Goal: Task Accomplishment & Management: Manage account settings

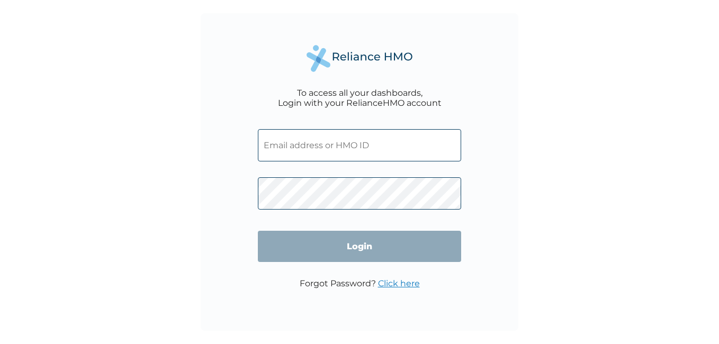
click at [309, 151] on input "text" at bounding box center [359, 145] width 203 height 32
paste input "EGQ/10020/A"
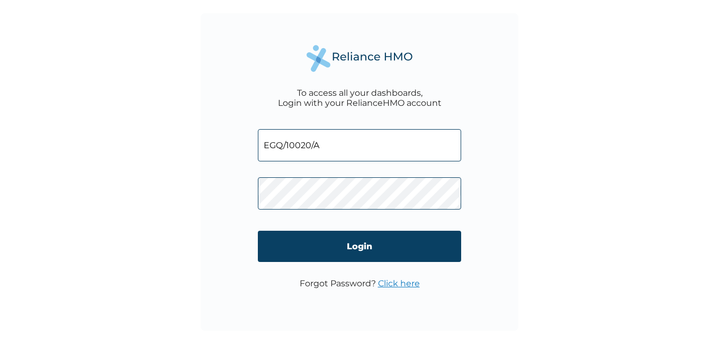
type input "EGQ/10020/A"
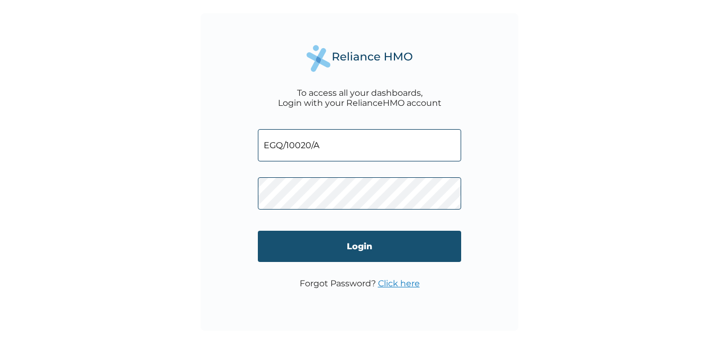
click at [372, 247] on input "Login" at bounding box center [359, 246] width 203 height 31
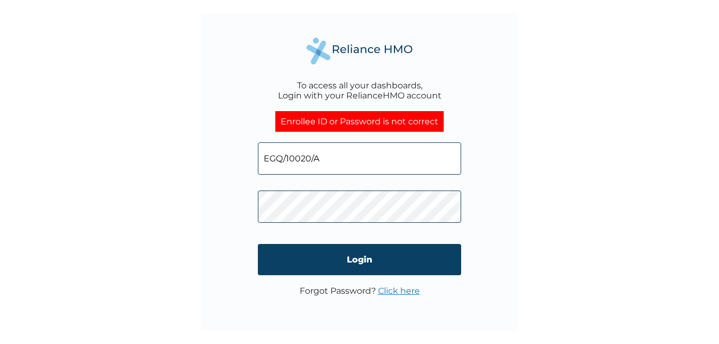
click at [390, 289] on link "Click here" at bounding box center [399, 291] width 42 height 10
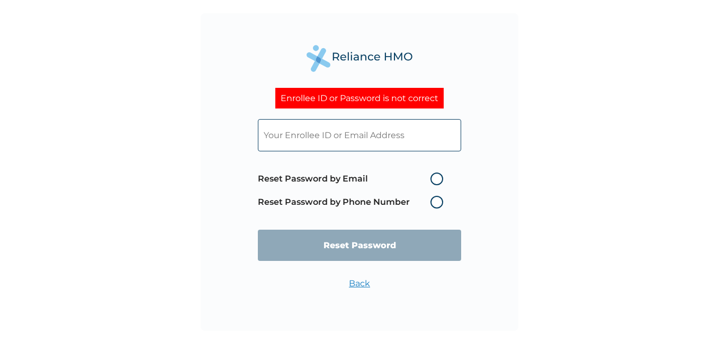
click at [372, 140] on input "text" at bounding box center [359, 135] width 203 height 32
type input "Samuel.Aigbokhai@ecologiqueltd.com"
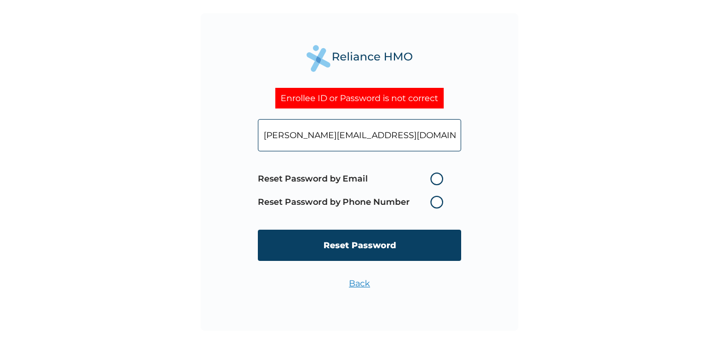
click at [438, 178] on label "Reset Password by Email" at bounding box center [353, 179] width 191 height 13
click at [432, 178] on input "Reset Password by Email" at bounding box center [424, 178] width 17 height 17
radio input "true"
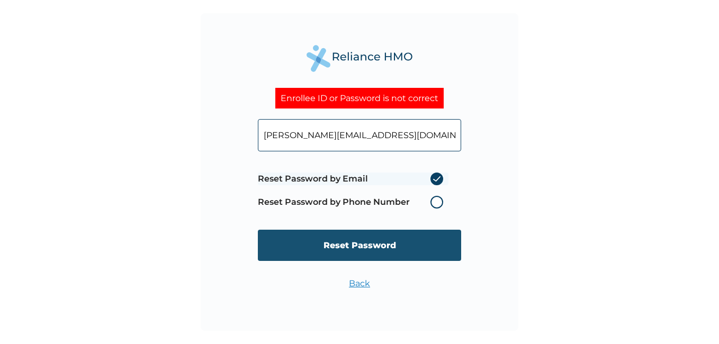
click at [358, 253] on input "Reset Password" at bounding box center [359, 245] width 203 height 31
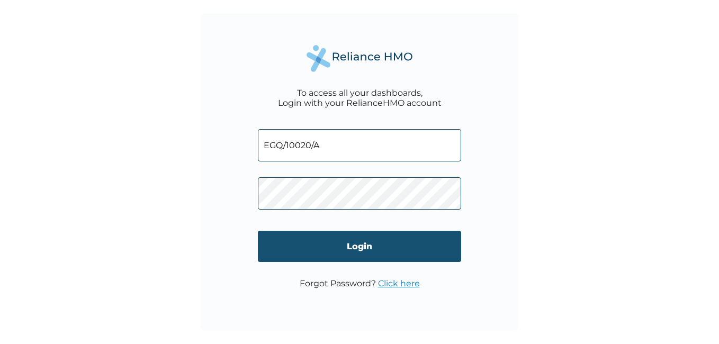
click at [320, 246] on input "Login" at bounding box center [359, 246] width 203 height 31
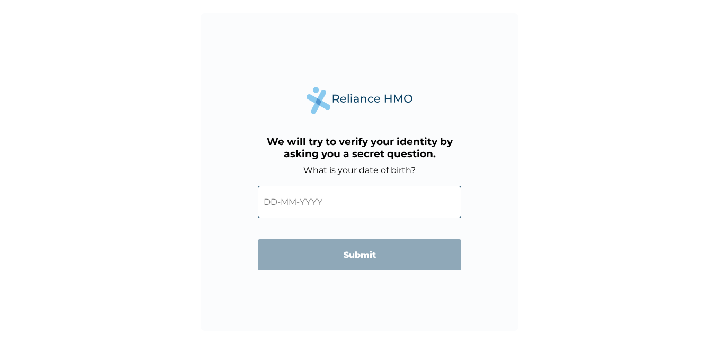
click at [281, 202] on input "text" at bounding box center [359, 202] width 203 height 32
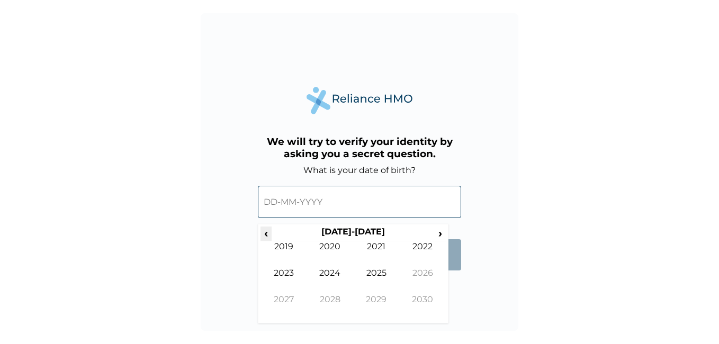
click at [267, 234] on span "‹" at bounding box center [265, 233] width 11 height 13
click at [286, 246] on td "1989" at bounding box center [283, 254] width 47 height 26
click at [420, 272] on td "Aug" at bounding box center [423, 281] width 47 height 26
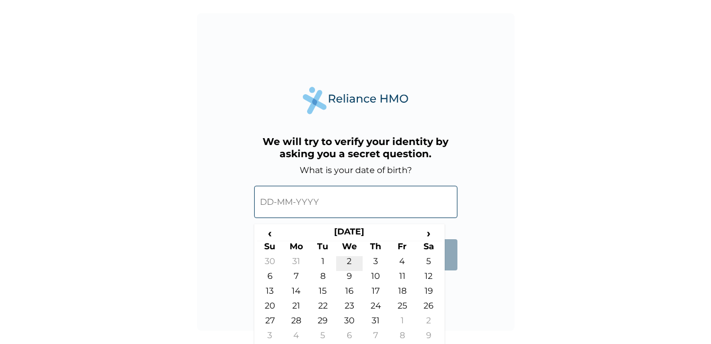
click at [351, 261] on td "2" at bounding box center [349, 263] width 26 height 15
type input "02-08-1989"
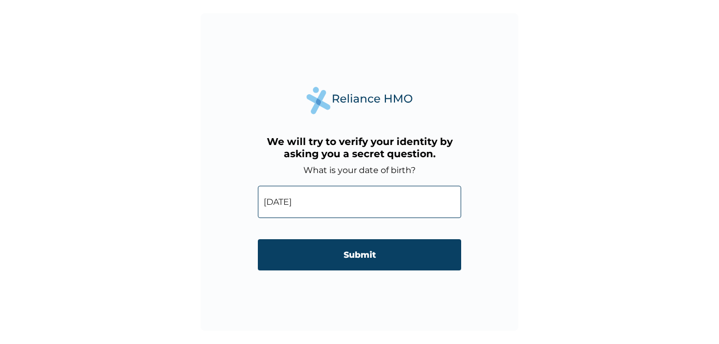
click at [351, 261] on input "Submit" at bounding box center [359, 254] width 203 height 31
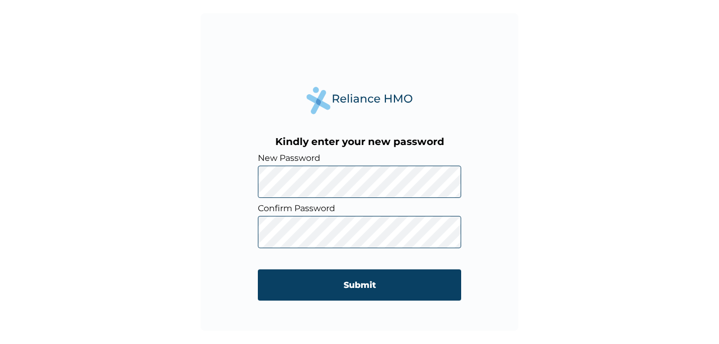
click at [606, 188] on div "Kindly enter your new password New Password Confirm Password Submit" at bounding box center [359, 172] width 719 height 344
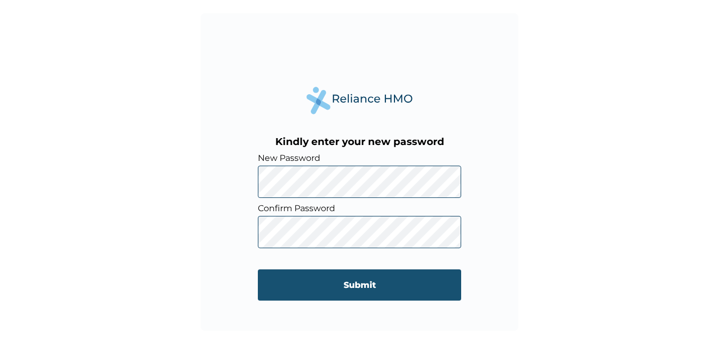
click at [370, 276] on input "Submit" at bounding box center [359, 284] width 203 height 31
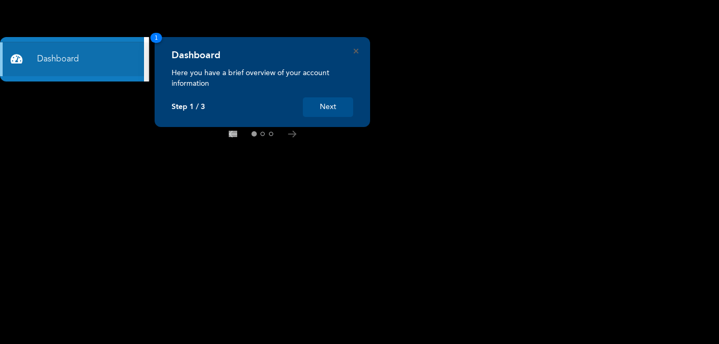
click at [331, 112] on button "Next" at bounding box center [328, 107] width 50 height 20
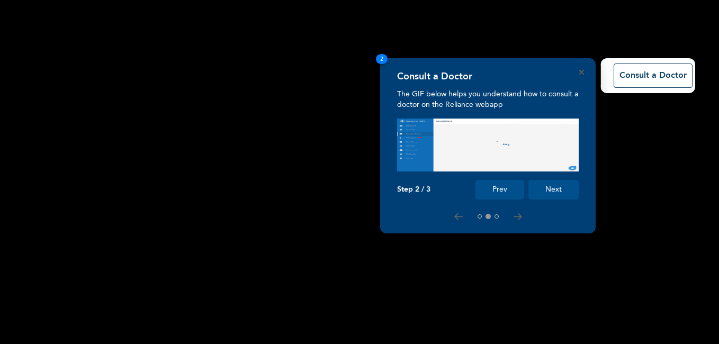
click at [546, 192] on button "Next" at bounding box center [553, 190] width 50 height 20
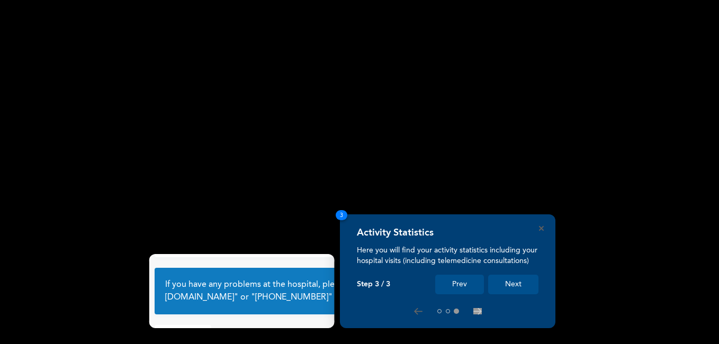
scroll to position [66, 0]
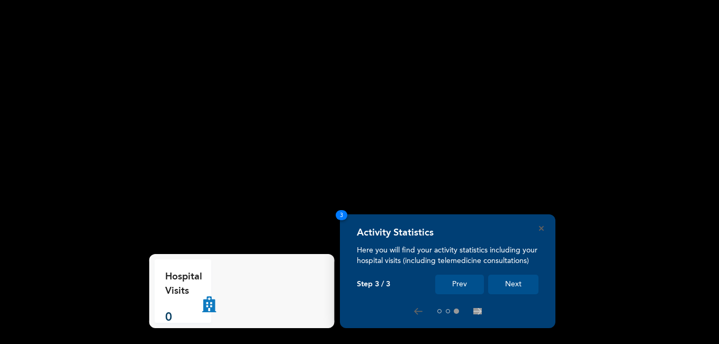
click at [526, 287] on button "Next" at bounding box center [513, 285] width 50 height 20
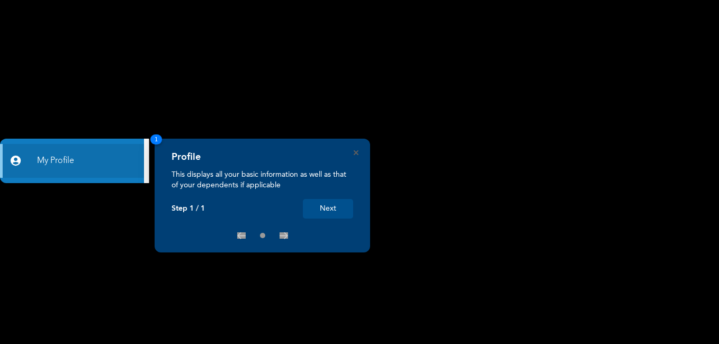
click at [340, 213] on button "Next" at bounding box center [328, 209] width 50 height 20
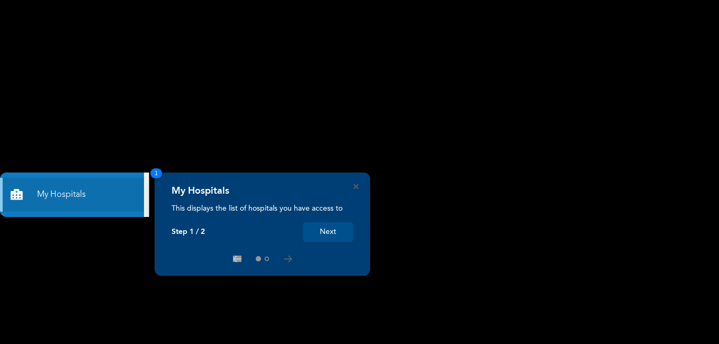
click at [336, 233] on button "Next" at bounding box center [328, 232] width 50 height 20
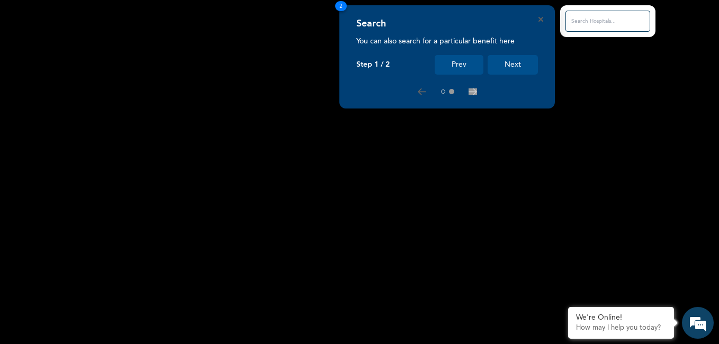
click at [509, 64] on button "Next" at bounding box center [513, 65] width 50 height 20
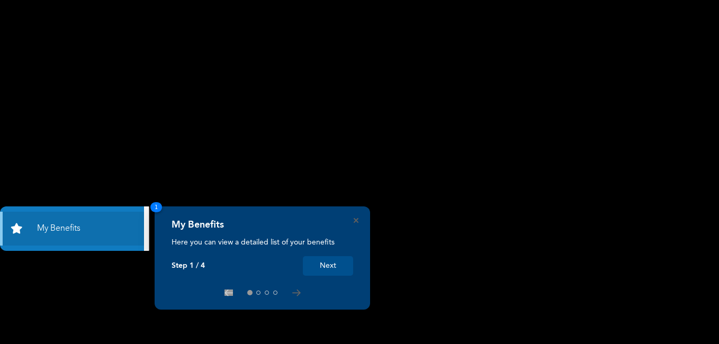
click at [340, 267] on button "Next" at bounding box center [328, 266] width 50 height 20
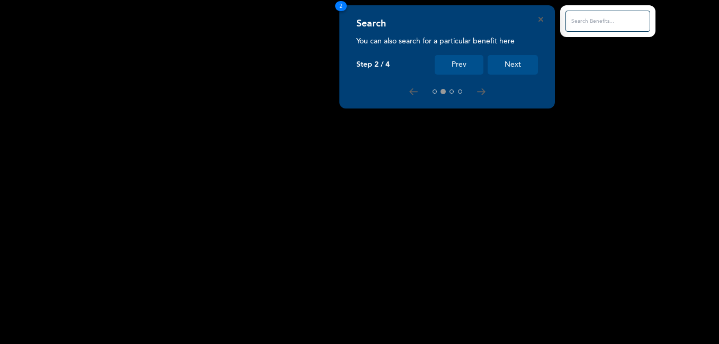
click at [511, 64] on button "Next" at bounding box center [513, 65] width 50 height 20
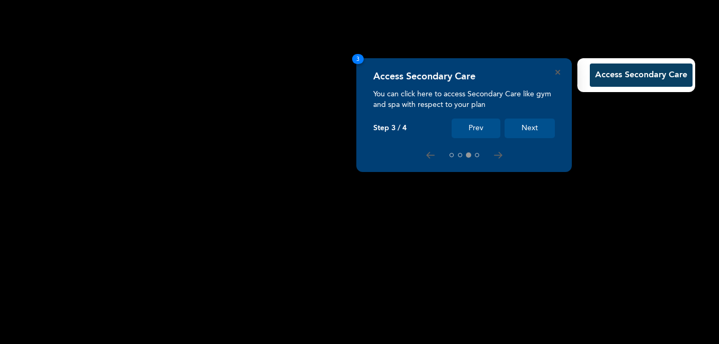
click at [534, 132] on button "Next" at bounding box center [529, 129] width 50 height 20
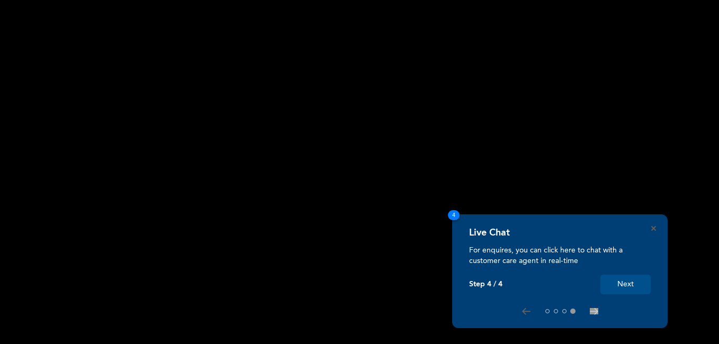
click at [629, 282] on button "Next" at bounding box center [625, 285] width 50 height 20
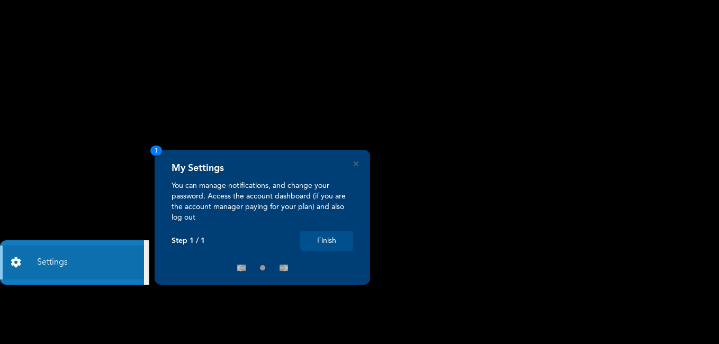
click at [341, 242] on button "Finish" at bounding box center [326, 241] width 53 height 20
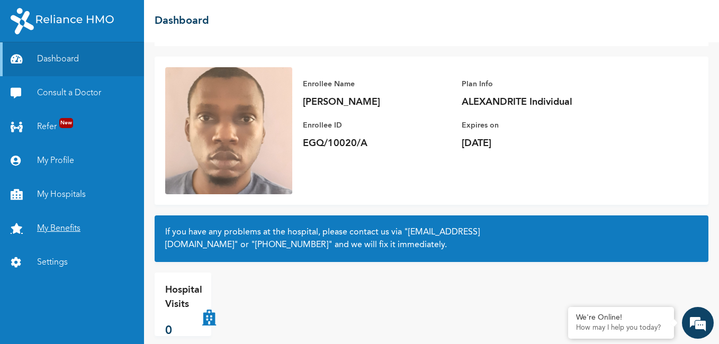
click at [67, 229] on link "My Benefits" at bounding box center [72, 229] width 144 height 34
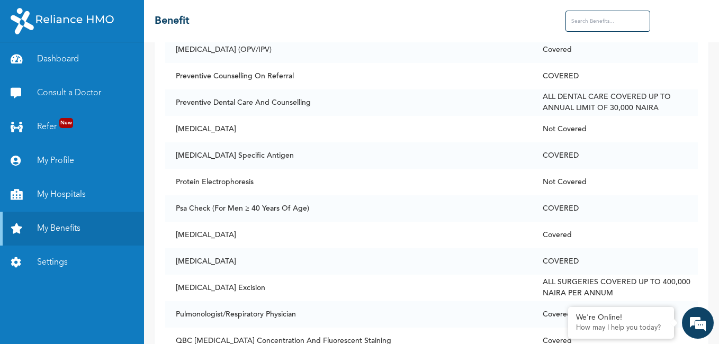
scroll to position [5814, 0]
